Goal: Task Accomplishment & Management: Use online tool/utility

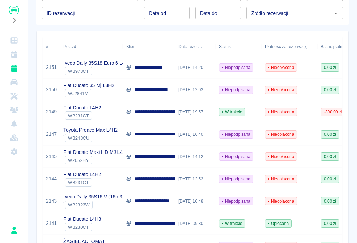
click at [158, 205] on div "**********" at bounding box center [149, 201] width 52 height 22
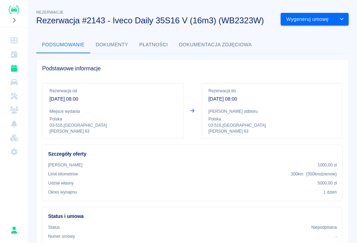
click at [305, 16] on button "Wygeneruj umowę" at bounding box center [308, 19] width 54 height 13
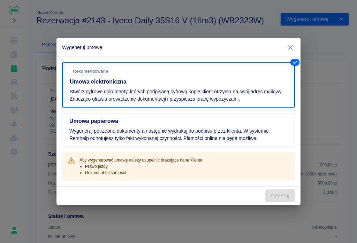
click at [294, 44] on button "button" at bounding box center [290, 47] width 15 height 13
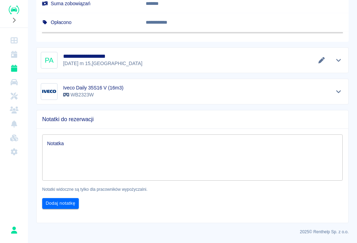
scroll to position [386, 0]
click at [318, 56] on button "Edytuj dane" at bounding box center [321, 61] width 11 height 10
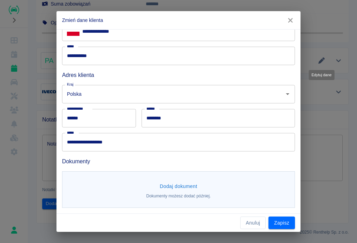
scroll to position [118, 0]
click at [178, 188] on button "Dodaj dokument" at bounding box center [178, 187] width 43 height 13
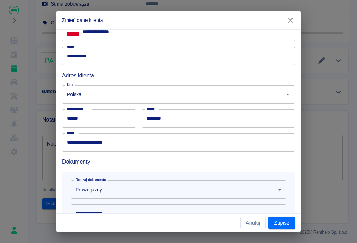
click at [122, 187] on body "**********" at bounding box center [178, 121] width 357 height 243
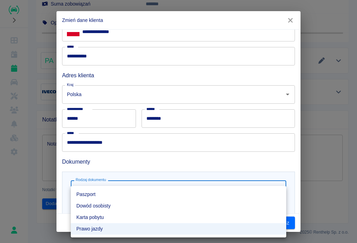
click at [319, 163] on div at bounding box center [178, 121] width 357 height 243
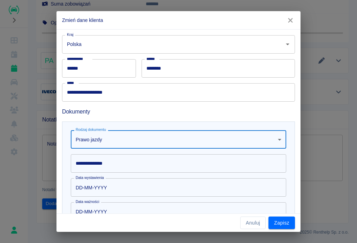
scroll to position [172, 0]
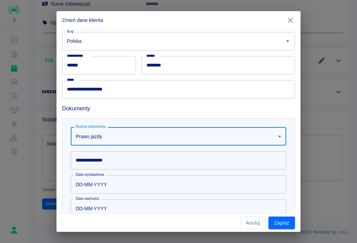
click at [102, 154] on input "**********" at bounding box center [178, 160] width 215 height 18
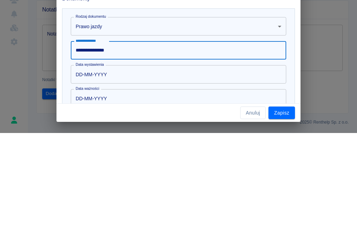
type input "**********"
click at [110, 175] on input "DD-MM-YYYY" at bounding box center [176, 184] width 210 height 18
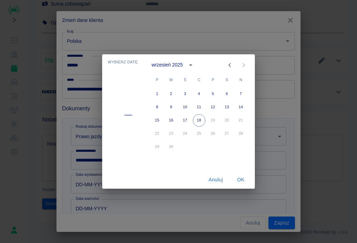
click at [195, 67] on button "calendar view is open, switch to year view" at bounding box center [191, 65] width 12 height 12
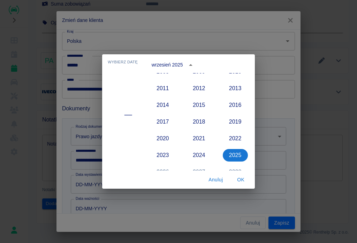
scroll to position [610, 0]
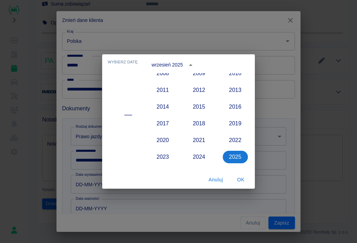
click at [203, 109] on button "2015" at bounding box center [198, 107] width 25 height 13
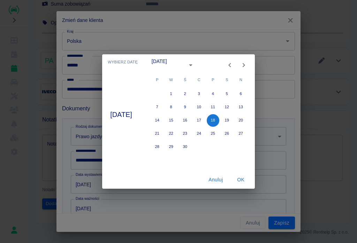
type input "18-09-2015"
type input "18-09-2025"
click at [177, 120] on button "15" at bounding box center [171, 120] width 13 height 13
type input "15-09-2015"
type input "15-09-2025"
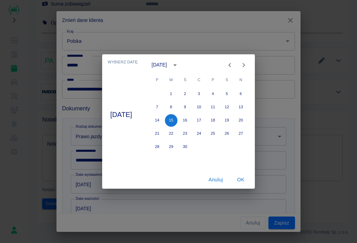
click at [252, 182] on button "OK" at bounding box center [241, 180] width 22 height 13
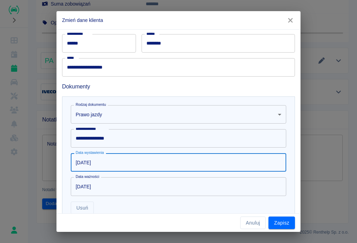
scroll to position [199, 0]
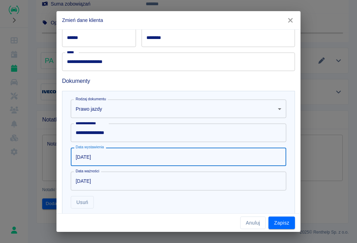
click at [282, 224] on button "Zapisz" at bounding box center [281, 223] width 26 height 13
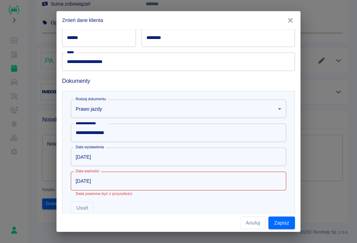
click at [100, 157] on input "15-09-2015" at bounding box center [176, 157] width 210 height 18
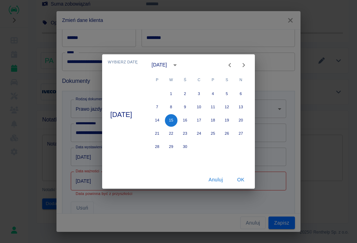
click at [222, 179] on button "Anuluj" at bounding box center [216, 180] width 22 height 13
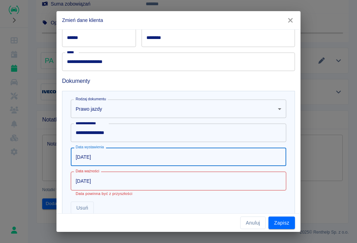
click at [113, 159] on input "15-09-2015" at bounding box center [176, 157] width 210 height 18
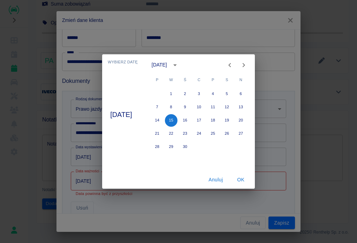
click at [115, 180] on div "Anuluj OK" at bounding box center [178, 180] width 153 height 18
click at [252, 180] on button "OK" at bounding box center [241, 180] width 22 height 13
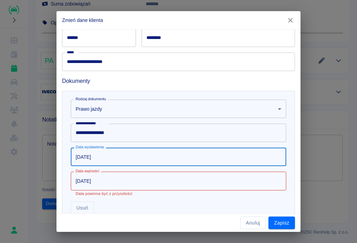
click at [110, 182] on input "15-09-2025" at bounding box center [176, 181] width 210 height 18
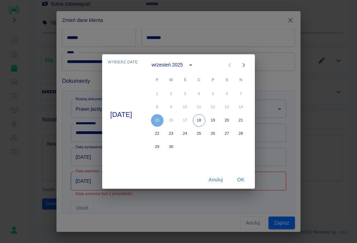
click at [220, 181] on button "Anuluj" at bounding box center [216, 180] width 22 height 13
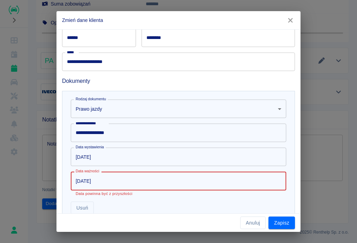
click at [107, 160] on input "15-09-2015" at bounding box center [176, 157] width 210 height 18
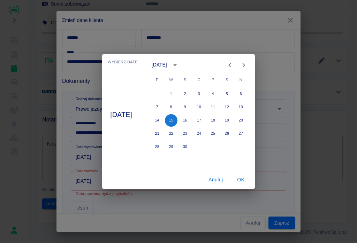
click at [221, 182] on button "Anuluj" at bounding box center [216, 180] width 22 height 13
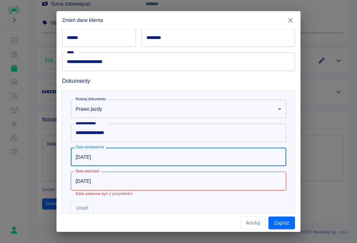
click at [86, 207] on button "Usuń" at bounding box center [82, 208] width 23 height 13
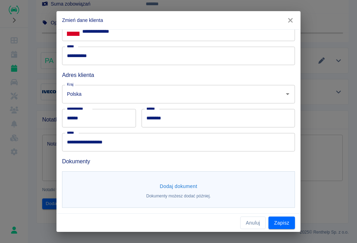
scroll to position [118, 0]
click at [181, 190] on button "Dodaj dokument" at bounding box center [178, 186] width 43 height 13
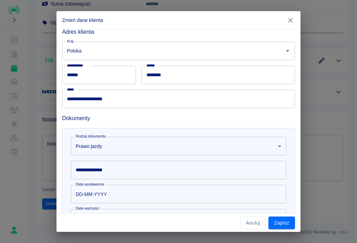
scroll to position [163, 0]
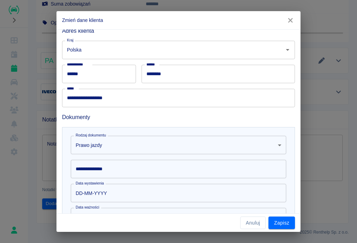
click at [106, 165] on input "**********" at bounding box center [178, 169] width 215 height 18
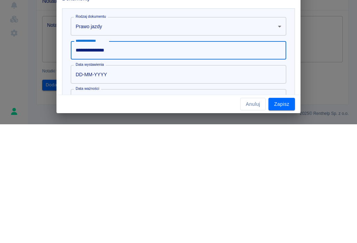
type input "**********"
click at [114, 184] on input "DD-MM-YYYY" at bounding box center [176, 193] width 210 height 18
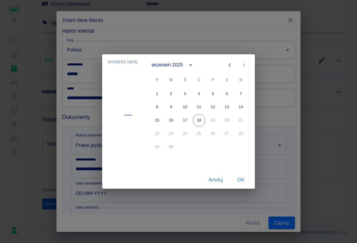
click at [195, 66] on icon "calendar view is open, switch to year view" at bounding box center [190, 65] width 8 height 8
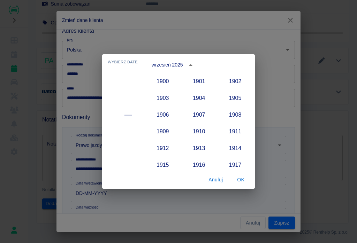
scroll to position [645, 0]
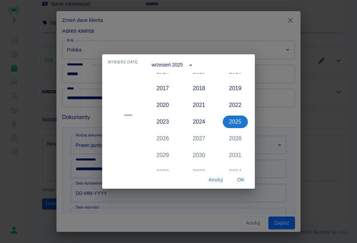
click at [167, 107] on button "2020" at bounding box center [162, 105] width 25 height 13
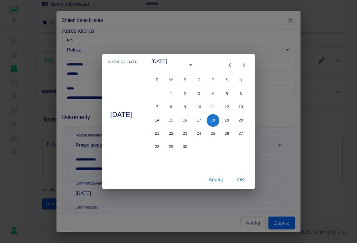
type input "18-09-2020"
type input "18-09-2030"
click at [177, 122] on button "15" at bounding box center [171, 120] width 13 height 13
type input "15-09-2020"
type input "15-09-2030"
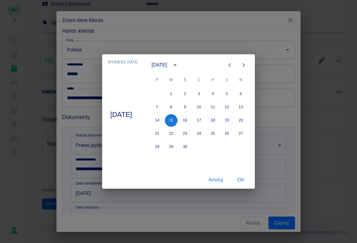
click at [251, 185] on button "OK" at bounding box center [241, 180] width 22 height 13
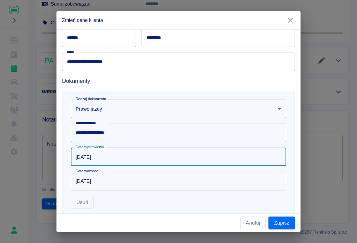
scroll to position [201, 0]
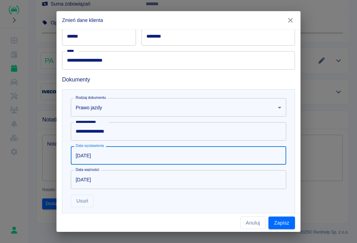
click at [284, 225] on button "Zapisz" at bounding box center [281, 223] width 26 height 13
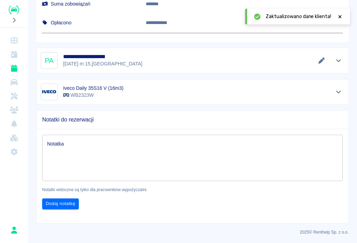
click at [337, 15] on icon at bounding box center [340, 16] width 6 height 5
click at [318, 60] on icon "Edytuj dane" at bounding box center [321, 60] width 8 height 6
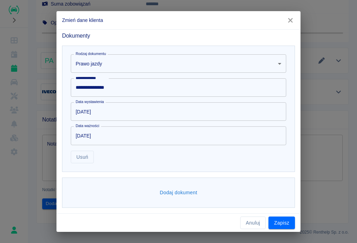
click at [179, 199] on button "Dodaj dokument" at bounding box center [178, 192] width 43 height 13
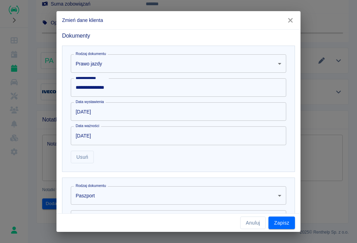
scroll to position [244, 0]
click at [117, 195] on body "**********" at bounding box center [178, 121] width 357 height 243
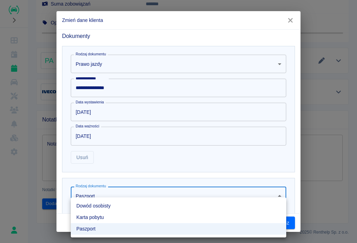
click at [96, 204] on li "Dowód osobisty" at bounding box center [178, 205] width 215 height 11
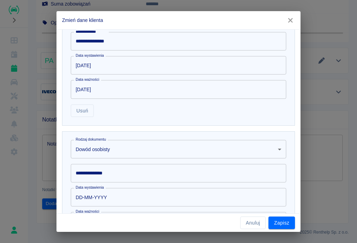
scroll to position [297, 0]
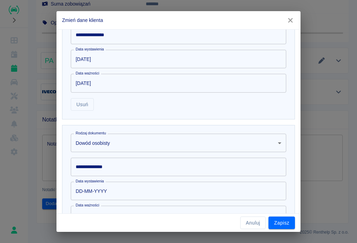
click at [99, 169] on div "**********" at bounding box center [178, 167] width 215 height 18
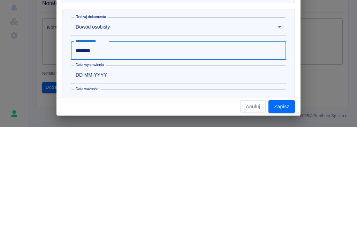
type input "********"
click at [96, 182] on input "DD-MM-YYYY" at bounding box center [176, 191] width 210 height 18
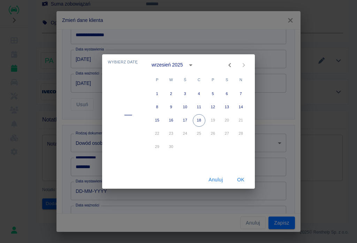
click at [85, 194] on div "Wybierz datę –– wrzesień 2025 P W Ś C P S N 1 2 3 4 5 6 7 8 9 10 11 12 13 14 15…" at bounding box center [178, 121] width 357 height 243
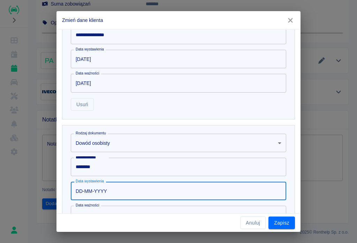
click at [128, 196] on input "DD-MM-YYYY" at bounding box center [176, 191] width 210 height 18
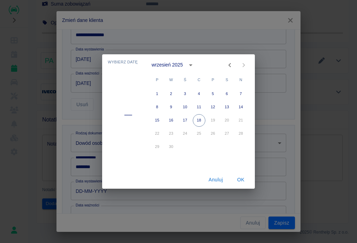
click at [191, 66] on icon "calendar view is open, switch to year view" at bounding box center [190, 65] width 8 height 8
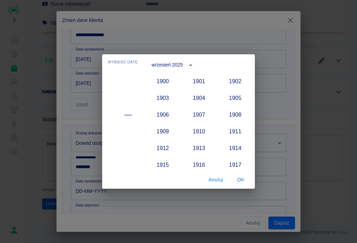
scroll to position [645, 0]
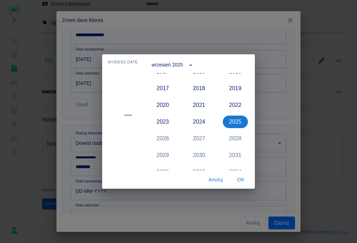
click at [201, 107] on button "2021" at bounding box center [198, 105] width 25 height 13
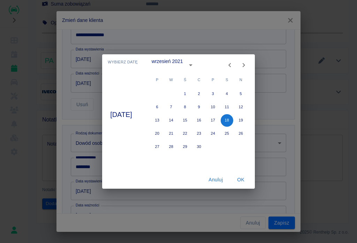
type input "18-09-2021"
type input "18-09-2031"
click at [234, 67] on icon "Previous month" at bounding box center [229, 65] width 8 height 8
click at [234, 66] on icon "Previous month" at bounding box center [229, 65] width 8 height 8
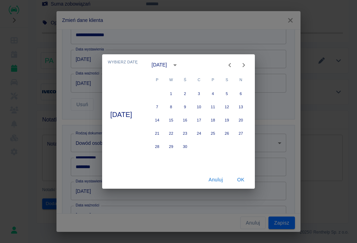
click at [234, 66] on icon "Previous month" at bounding box center [229, 65] width 8 height 8
click at [191, 148] on button "26" at bounding box center [185, 147] width 13 height 13
type input "26-05-2021"
type input "26-05-2031"
click at [238, 181] on button "OK" at bounding box center [241, 180] width 22 height 13
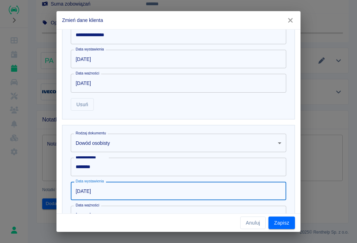
click at [282, 227] on button "Zapisz" at bounding box center [281, 223] width 26 height 13
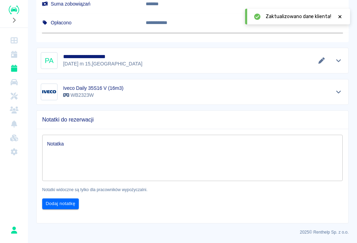
click at [340, 15] on icon at bounding box center [340, 16] width 6 height 5
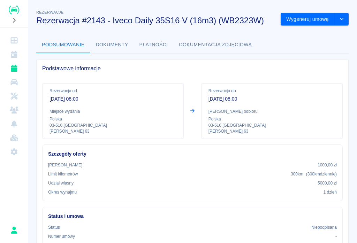
scroll to position [0, 0]
click at [310, 17] on button "Wygeneruj umowę" at bounding box center [308, 19] width 54 height 13
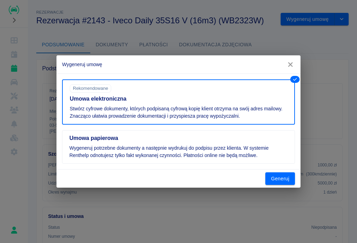
click at [283, 178] on button "Generuj" at bounding box center [280, 178] width 30 height 13
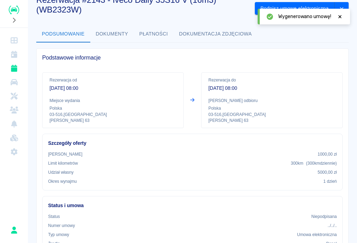
click at [345, 12] on div "Wygenerowano umowę!" at bounding box center [304, 17] width 92 height 16
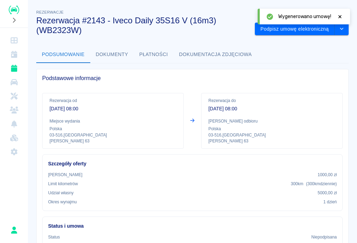
scroll to position [0, 0]
click at [345, 12] on div "Wygenerowano umowę!" at bounding box center [304, 17] width 92 height 16
click at [313, 30] on button "Podpisz umowę elektroniczną" at bounding box center [295, 29] width 80 height 13
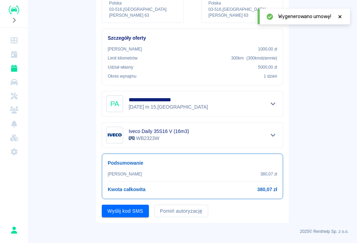
scroll to position [105, 0]
click at [126, 212] on button "Wyślij kod SMS" at bounding box center [125, 211] width 47 height 13
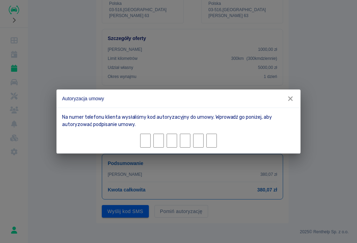
click at [149, 143] on input "Character 1." at bounding box center [145, 141] width 10 height 14
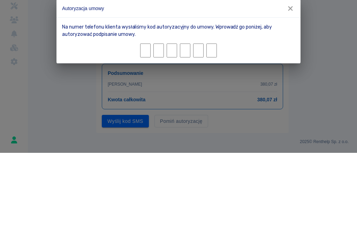
type input "8"
type input "5"
type input "1"
type input "8"
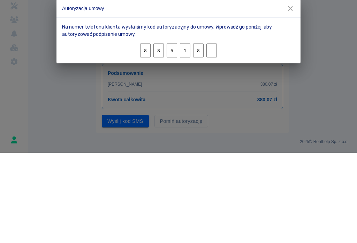
type input "3"
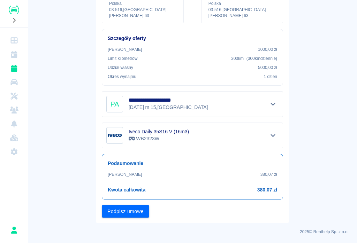
click at [128, 213] on button "Podpisz umowę" at bounding box center [125, 211] width 47 height 13
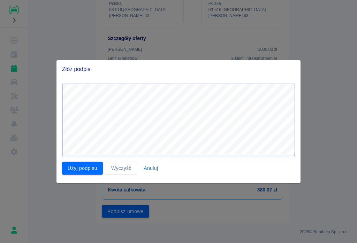
click at [86, 163] on button "Użyj podpisu" at bounding box center [82, 168] width 41 height 13
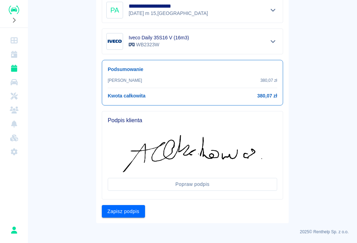
click at [118, 210] on button "Zapisz podpis" at bounding box center [123, 211] width 43 height 13
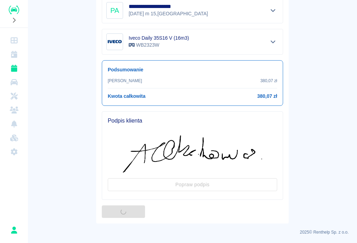
scroll to position [0, 0]
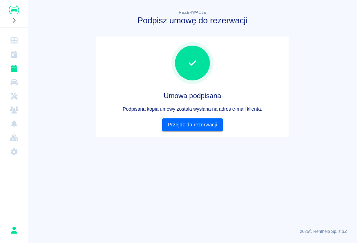
click at [197, 125] on link "Przejdź do rezerwacji" at bounding box center [192, 124] width 60 height 13
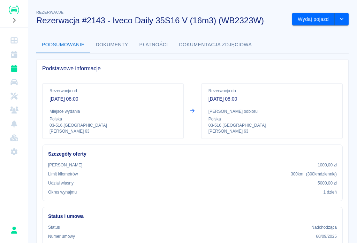
click at [310, 13] on button "Wydaj pojazd" at bounding box center [313, 19] width 43 height 13
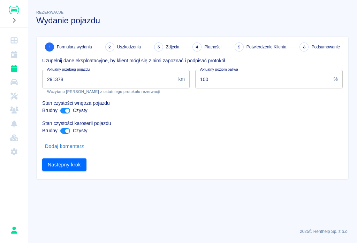
click at [70, 80] on input "291378" at bounding box center [108, 79] width 133 height 18
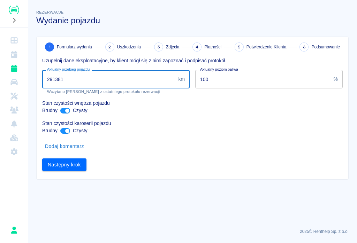
type input "291381"
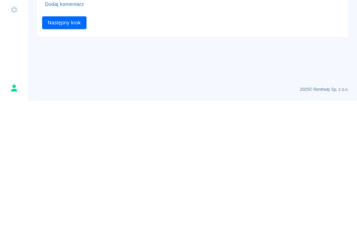
click at [67, 159] on button "Następny krok" at bounding box center [64, 165] width 44 height 13
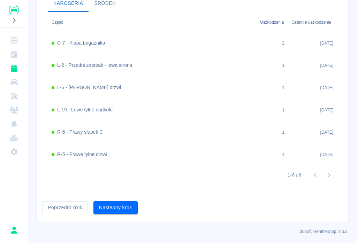
scroll to position [259, 0]
click at [120, 206] on button "Następny krok" at bounding box center [115, 208] width 44 height 13
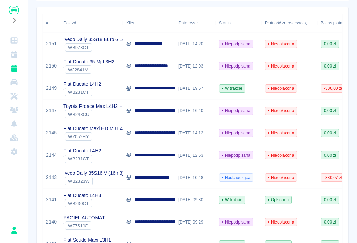
scroll to position [108, 0]
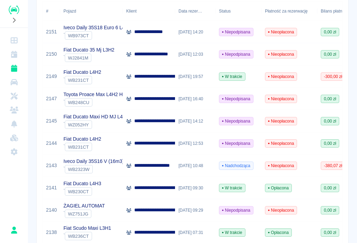
click at [238, 167] on span "Nadchodząca" at bounding box center [236, 166] width 34 height 6
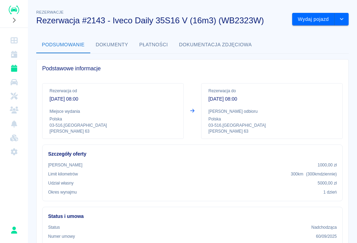
click at [313, 17] on button "Wydaj pojazd" at bounding box center [313, 19] width 43 height 13
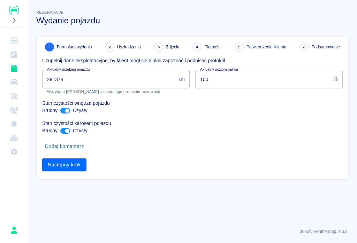
click at [77, 78] on input "291378" at bounding box center [108, 79] width 133 height 18
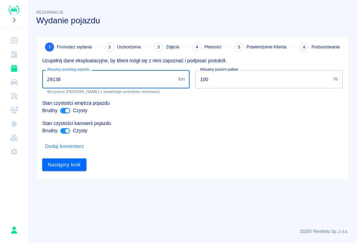
type input "291381"
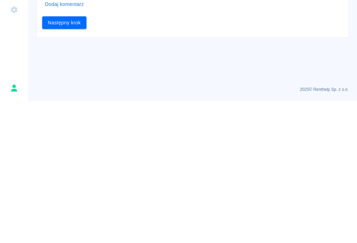
click at [61, 159] on button "Następny krok" at bounding box center [64, 165] width 44 height 13
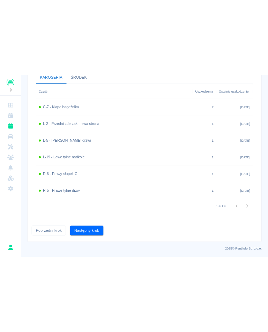
scroll to position [259, 0]
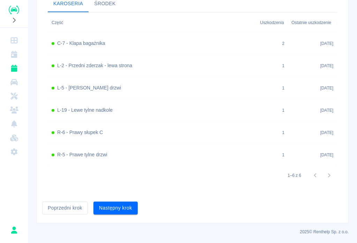
click at [114, 204] on button "Następny krok" at bounding box center [115, 208] width 44 height 13
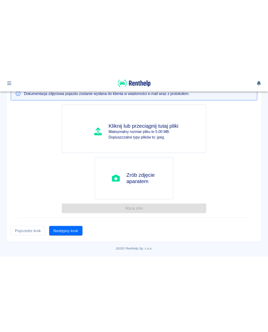
scroll to position [0, 0]
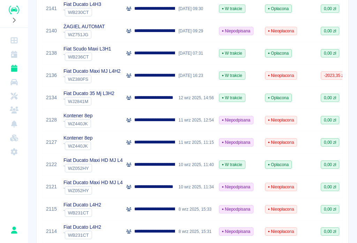
scroll to position [288, 0]
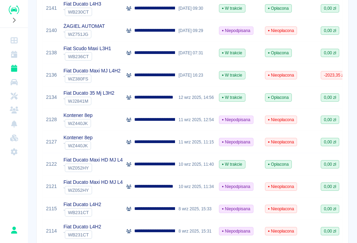
click at [160, 160] on div "**********" at bounding box center [149, 164] width 52 height 22
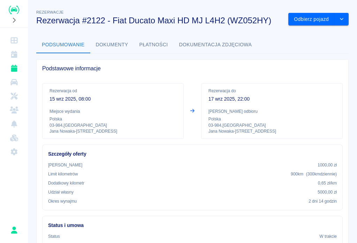
click at [309, 21] on button "Odbierz pojazd" at bounding box center [311, 19] width 46 height 13
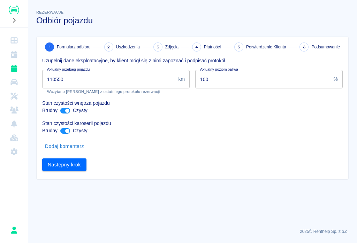
click at [74, 77] on input "110550" at bounding box center [108, 79] width 133 height 18
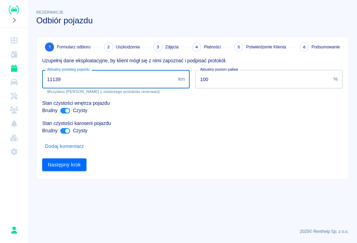
type input "111395"
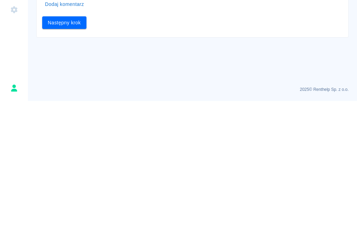
click at [67, 159] on button "Następny krok" at bounding box center [64, 165] width 44 height 13
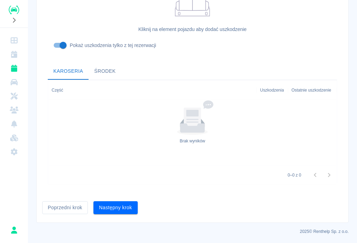
scroll to position [210, 0]
click at [117, 203] on button "Następny krok" at bounding box center [115, 208] width 44 height 13
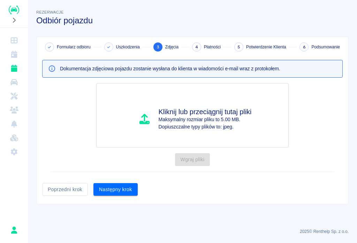
scroll to position [0, 0]
click at [122, 186] on button "Następny krok" at bounding box center [115, 189] width 44 height 13
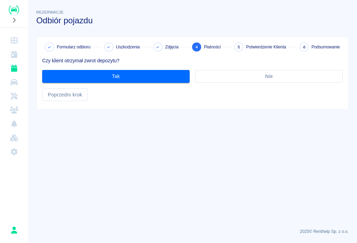
click at [124, 75] on button "Tak" at bounding box center [115, 76] width 147 height 13
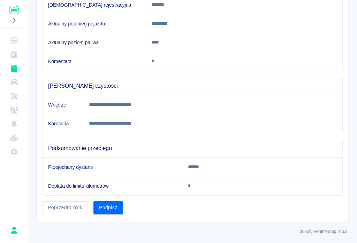
scroll to position [131, 0]
click at [115, 207] on button "Podpisz" at bounding box center [108, 208] width 30 height 13
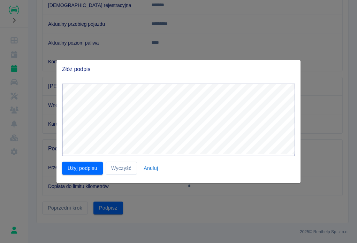
click at [82, 167] on button "Użyj podpisu" at bounding box center [82, 168] width 41 height 13
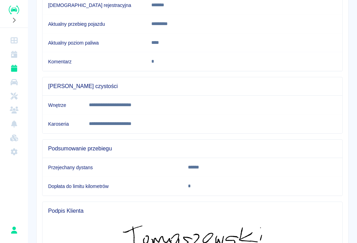
click at [261, 227] on img at bounding box center [192, 237] width 139 height 22
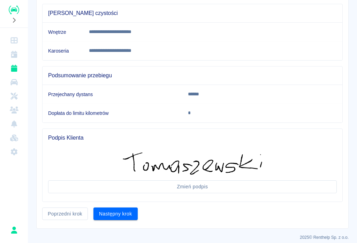
scroll to position [205, 0]
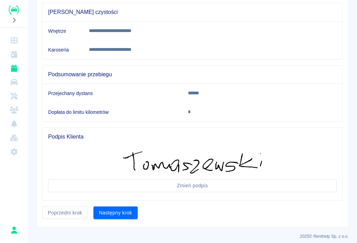
click at [114, 217] on button "Następny krok" at bounding box center [115, 213] width 44 height 13
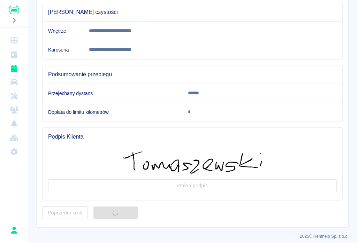
scroll to position [0, 0]
